Goal: Information Seeking & Learning: Learn about a topic

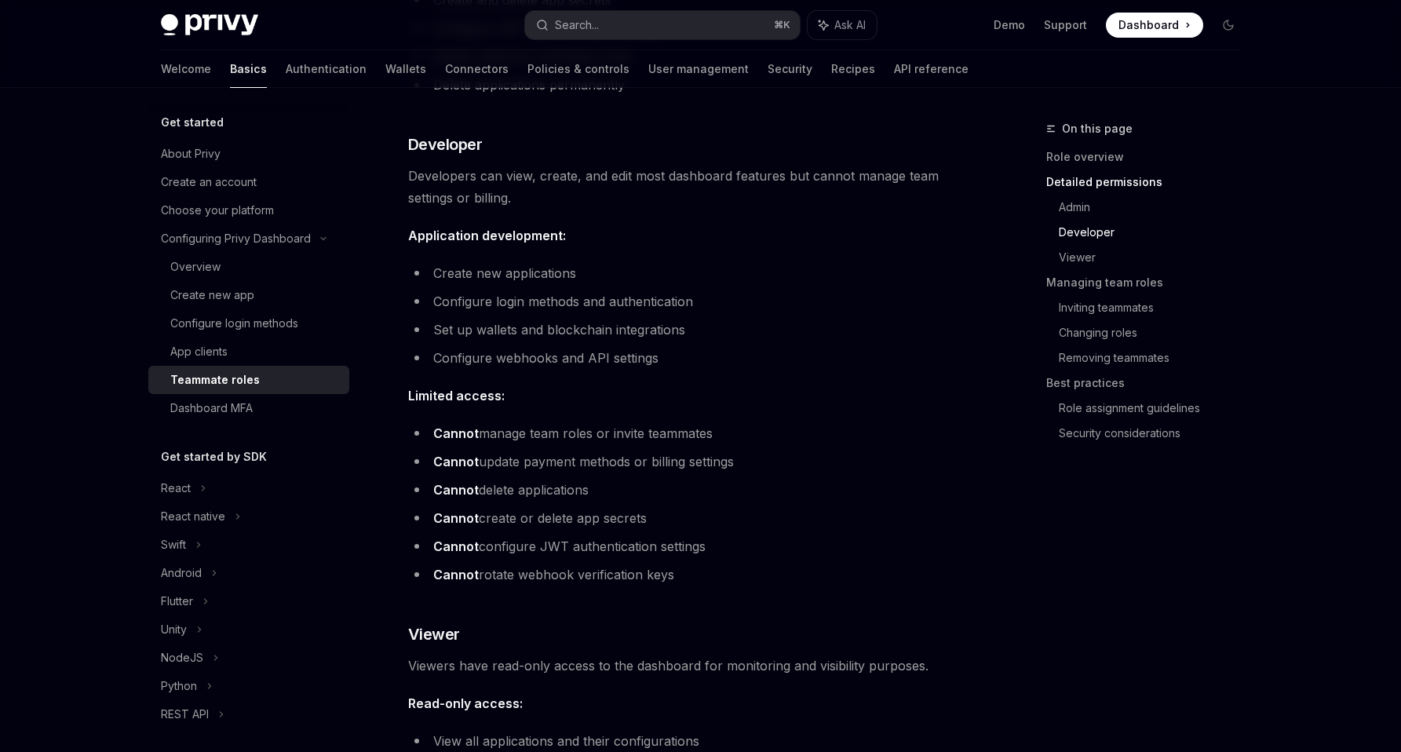
scroll to position [986, 0]
click at [291, 415] on div "Dashboard MFA" at bounding box center [254, 408] width 169 height 19
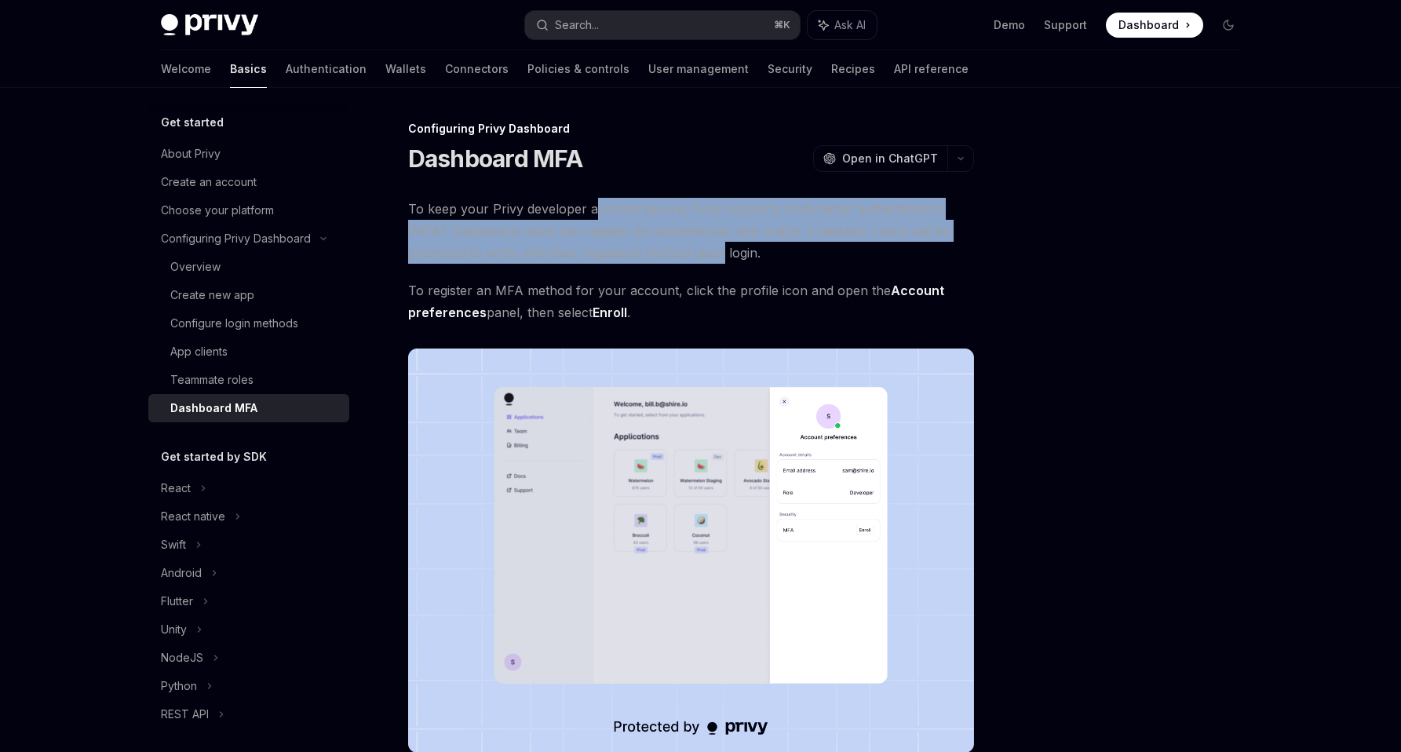
drag, startPoint x: 591, startPoint y: 213, endPoint x: 647, endPoint y: 243, distance: 63.6
click at [647, 243] on span "To keep your Privy developer account secure, Privy supports multi-factor authen…" at bounding box center [691, 231] width 566 height 66
click at [248, 278] on link "Overview" at bounding box center [248, 267] width 201 height 28
type textarea "*"
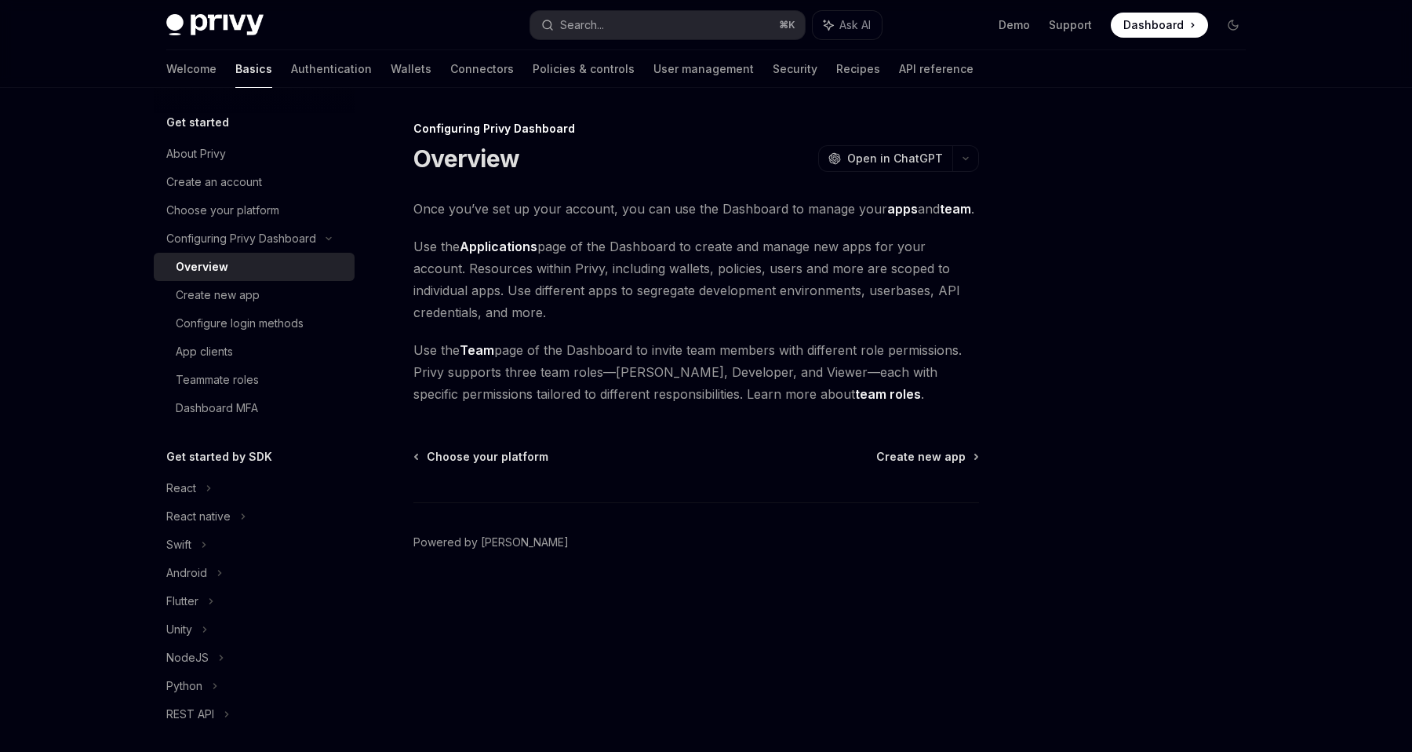
click at [477, 346] on link "Team" at bounding box center [477, 350] width 35 height 16
